Goal: Transaction & Acquisition: Purchase product/service

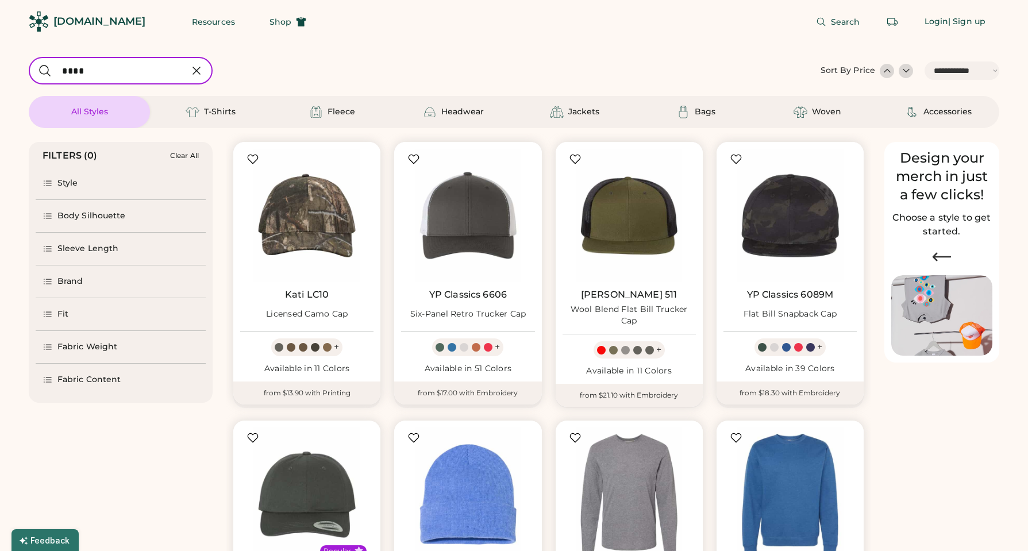
select select "*****"
click at [122, 185] on div "Style" at bounding box center [121, 183] width 170 height 32
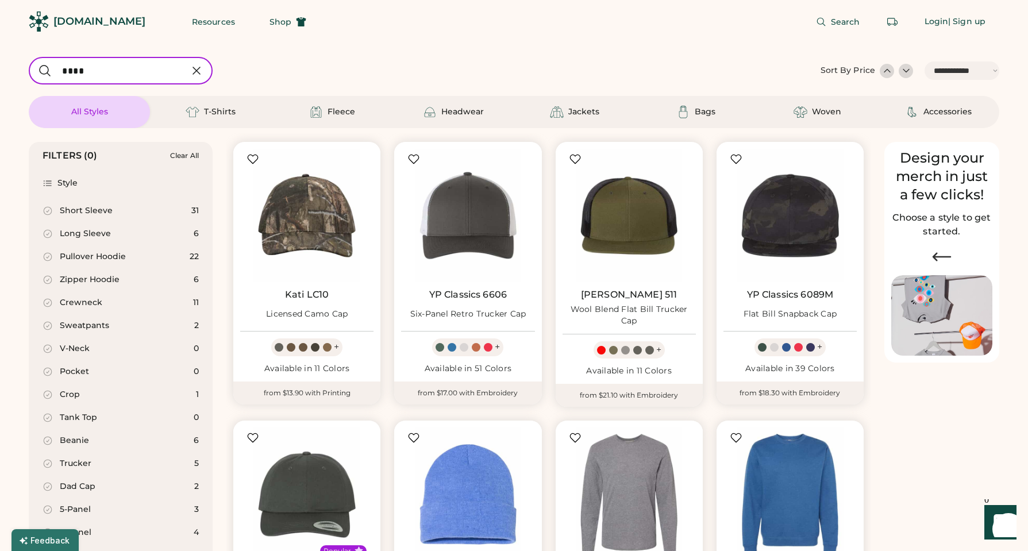
click at [112, 260] on div "Pullover Hoodie" at bounding box center [93, 256] width 66 height 11
select select "*"
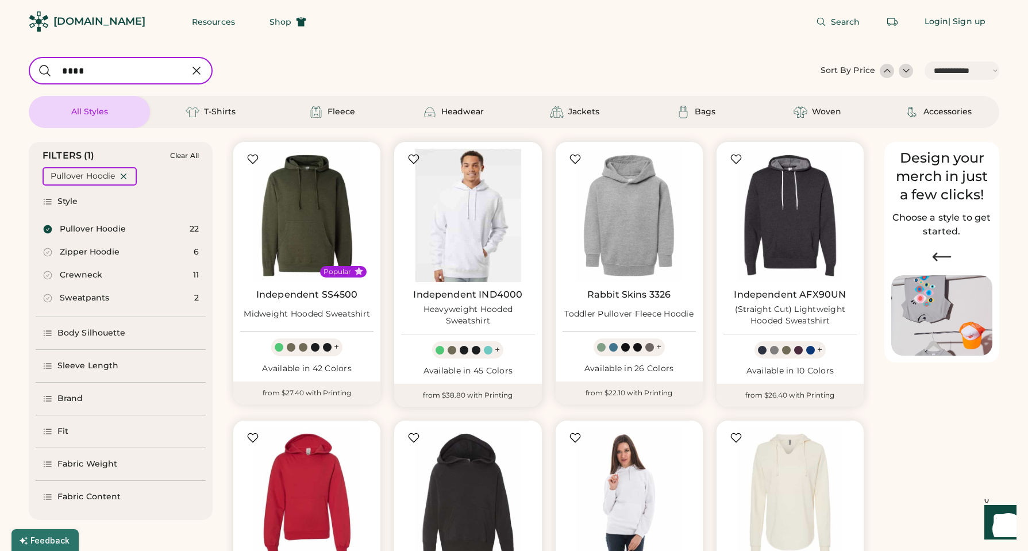
click at [463, 199] on img at bounding box center [467, 215] width 133 height 133
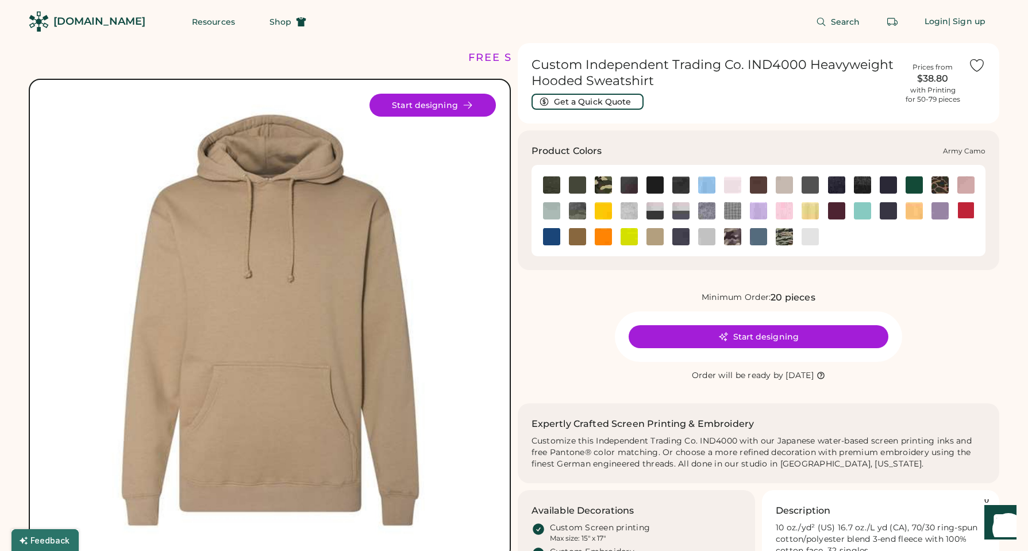
click at [599, 183] on img at bounding box center [603, 184] width 17 height 17
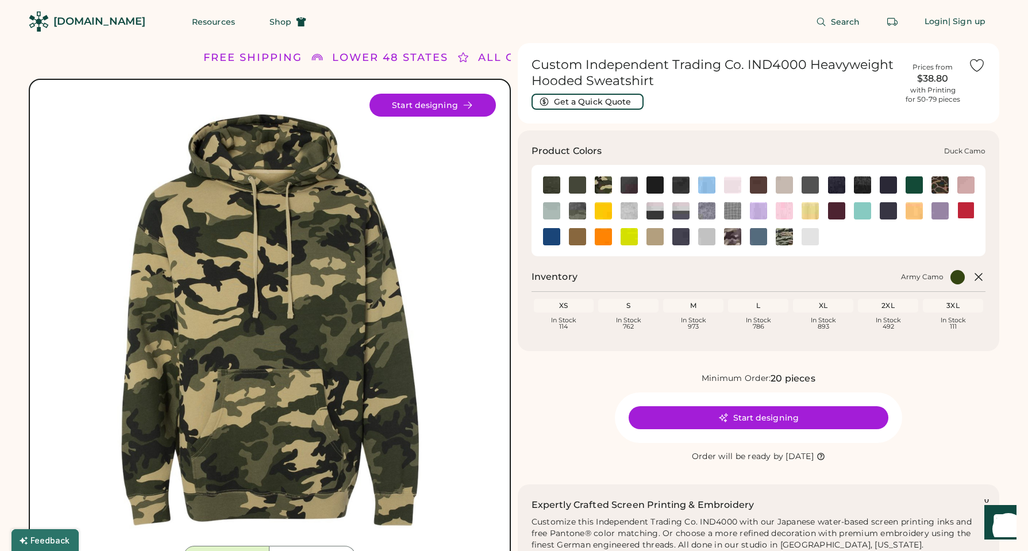
click at [936, 183] on img at bounding box center [939, 184] width 17 height 17
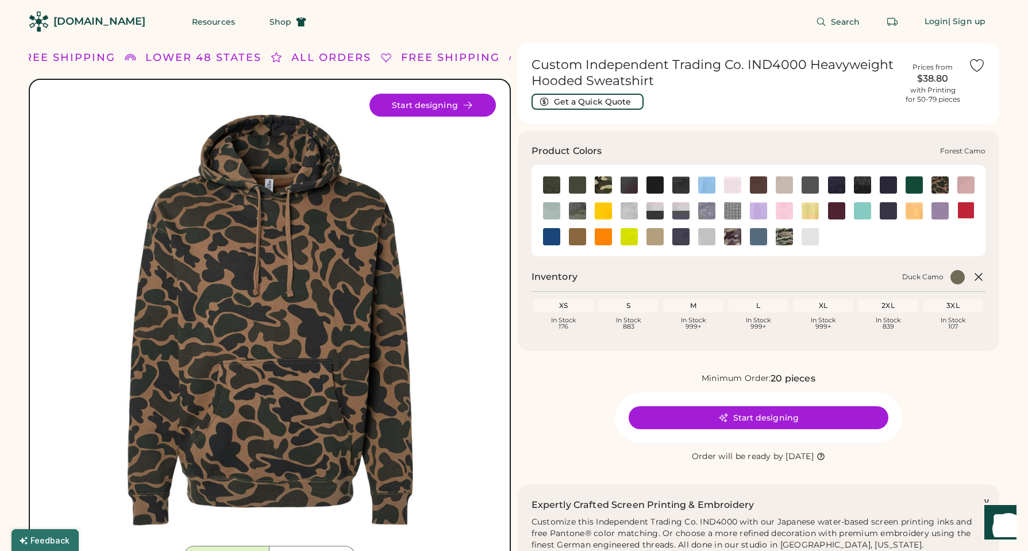
click at [578, 209] on img at bounding box center [577, 210] width 17 height 17
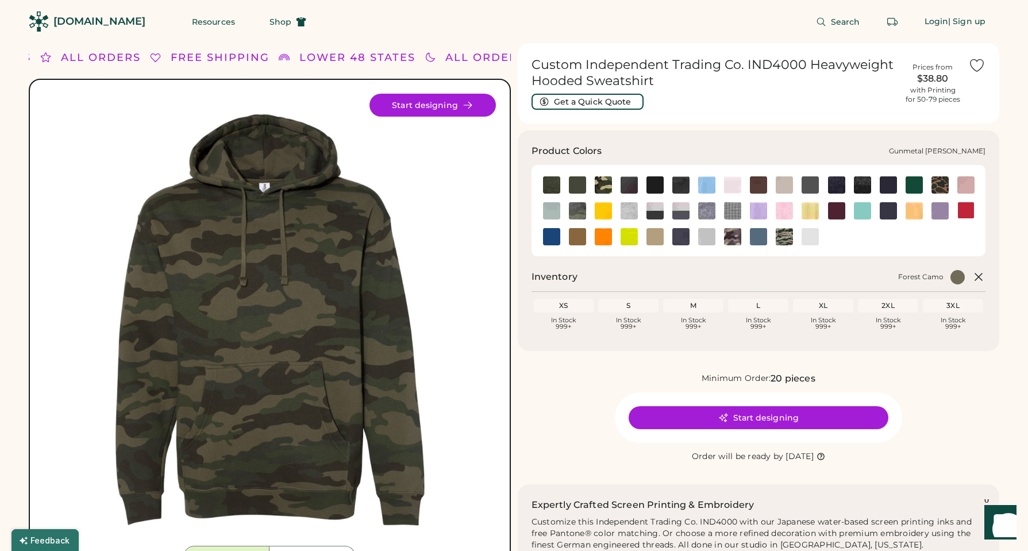
click at [702, 210] on img at bounding box center [706, 210] width 17 height 17
click at [729, 238] on img at bounding box center [732, 236] width 17 height 17
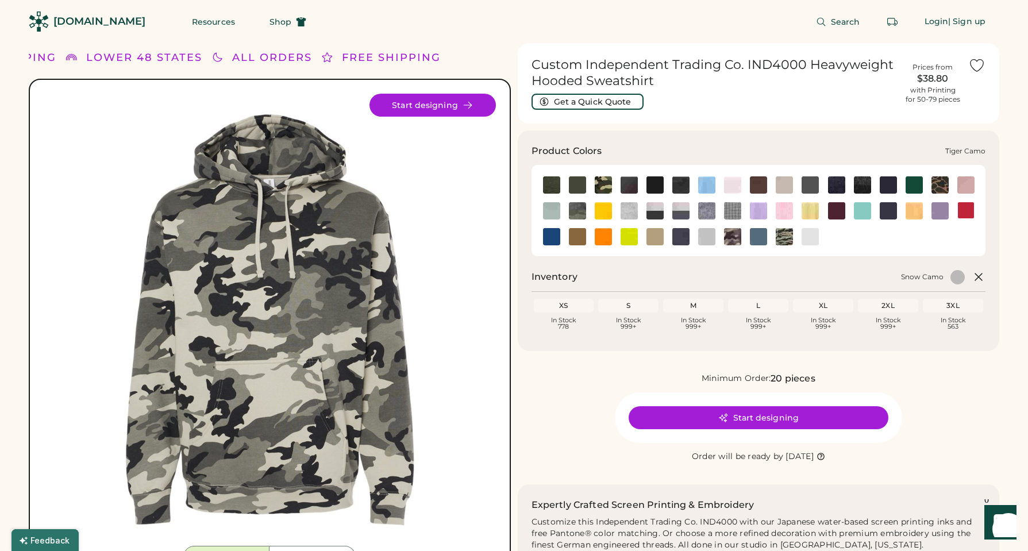
click at [782, 232] on img at bounding box center [784, 236] width 17 height 17
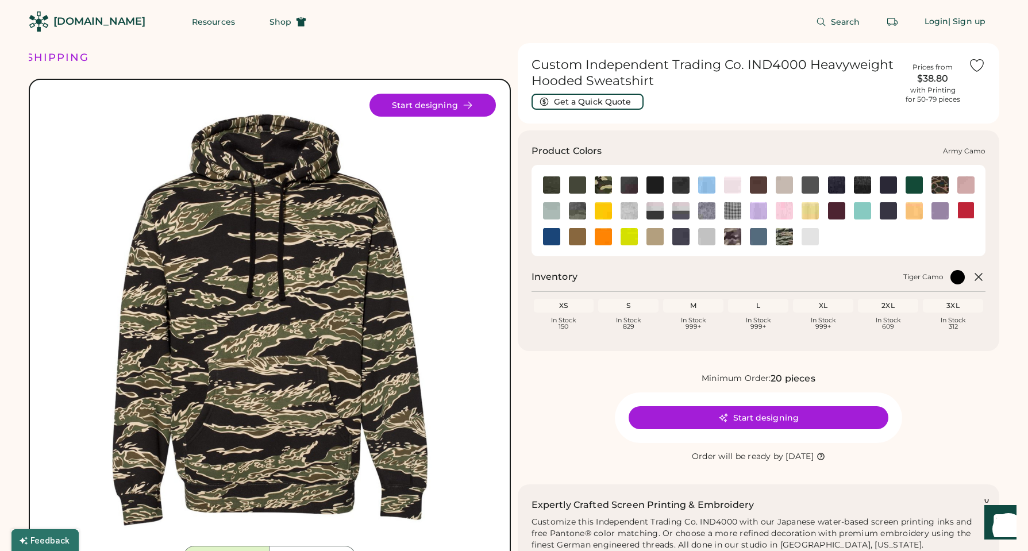
click at [600, 186] on img at bounding box center [603, 184] width 17 height 17
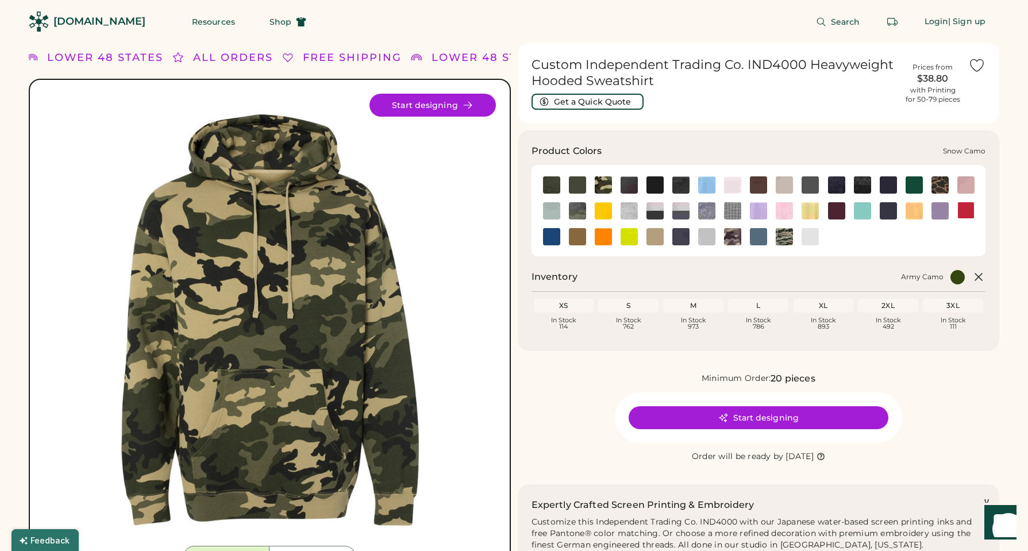
click at [732, 233] on img at bounding box center [732, 236] width 17 height 17
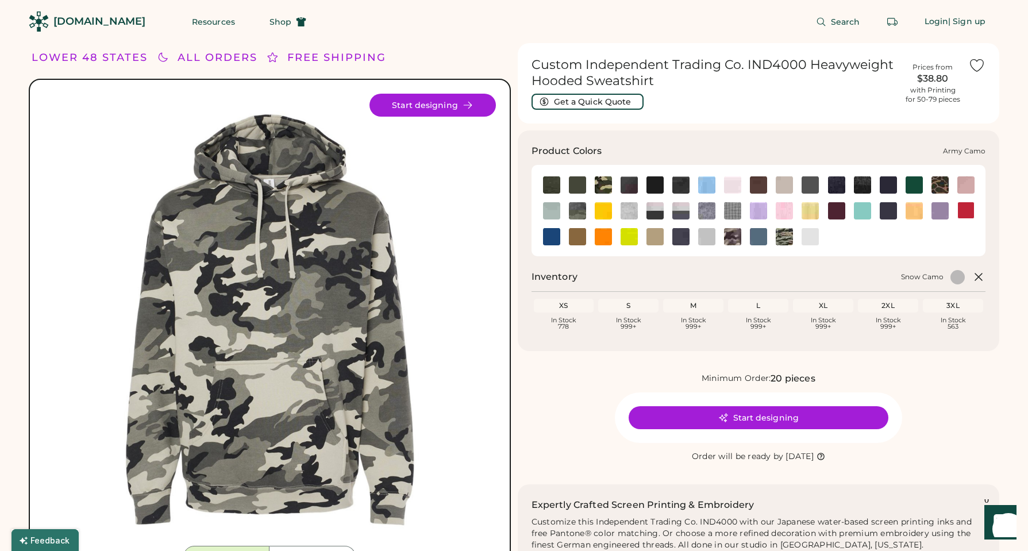
click at [605, 186] on img at bounding box center [603, 184] width 17 height 17
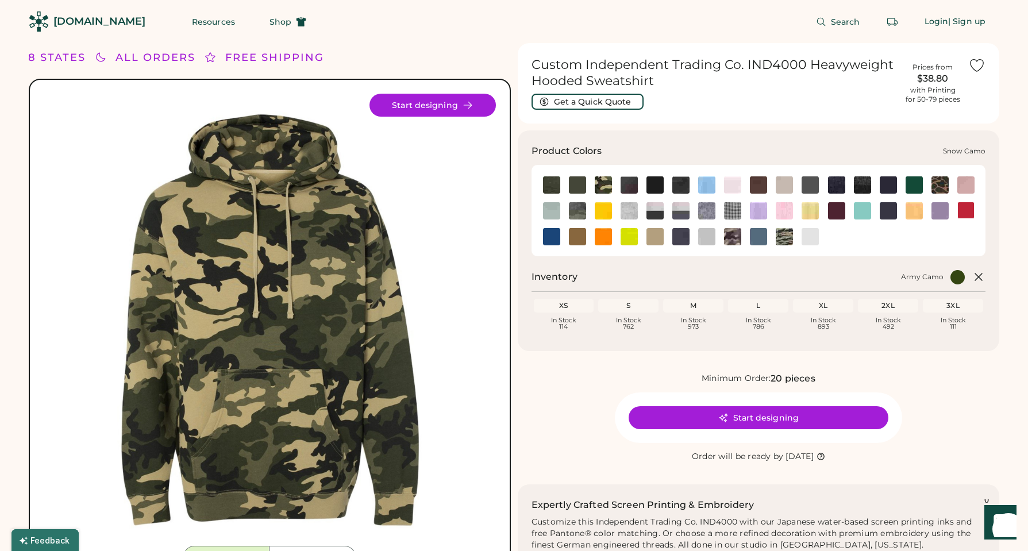
click at [732, 240] on img at bounding box center [732, 236] width 17 height 17
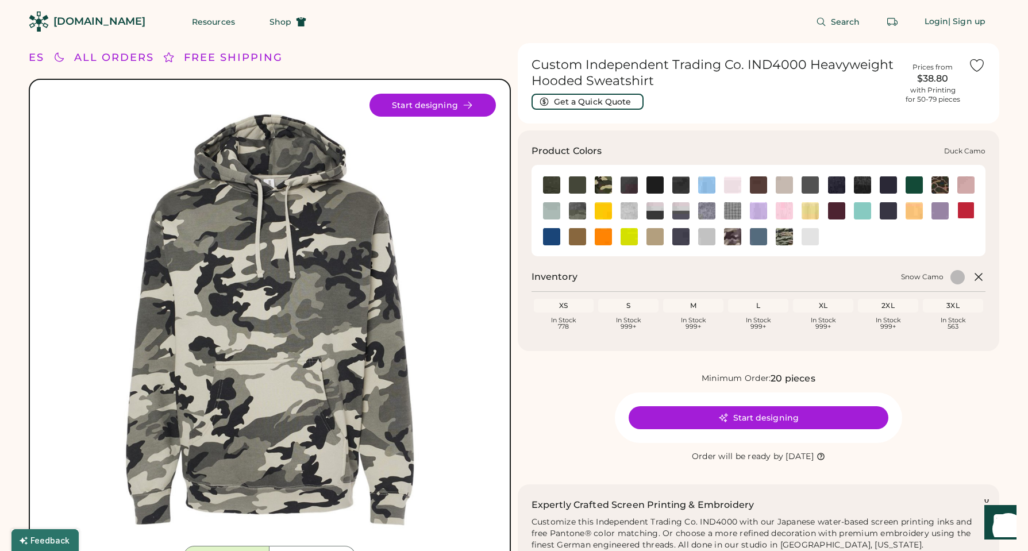
click at [941, 180] on img at bounding box center [939, 184] width 17 height 17
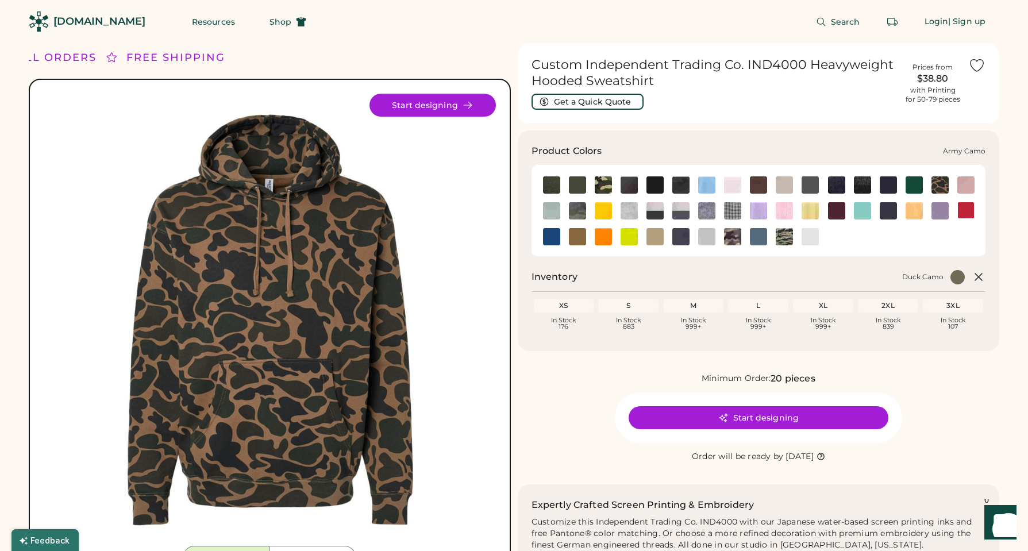
click at [602, 180] on img at bounding box center [603, 184] width 17 height 17
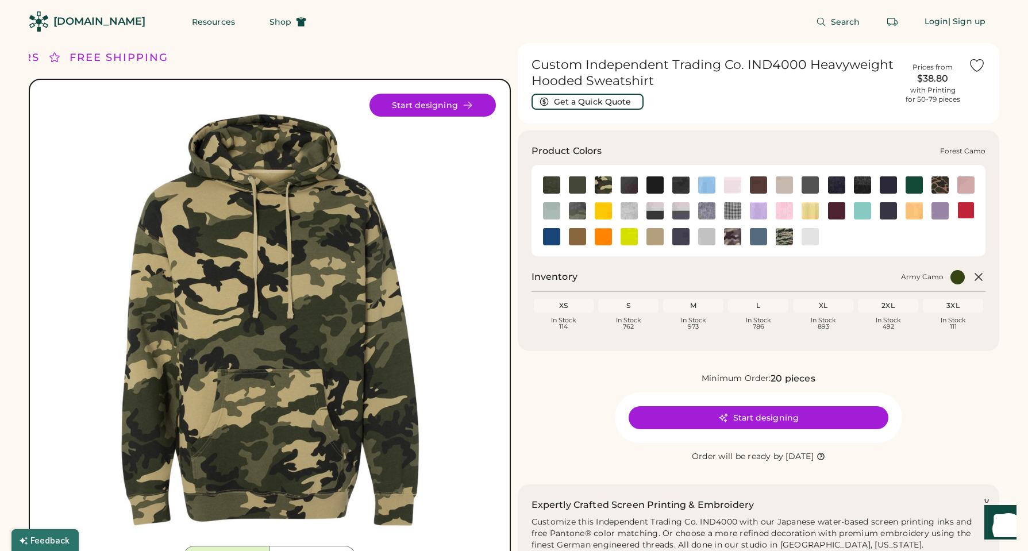
click at [580, 208] on img at bounding box center [577, 210] width 17 height 17
